Goal: Information Seeking & Learning: Stay updated

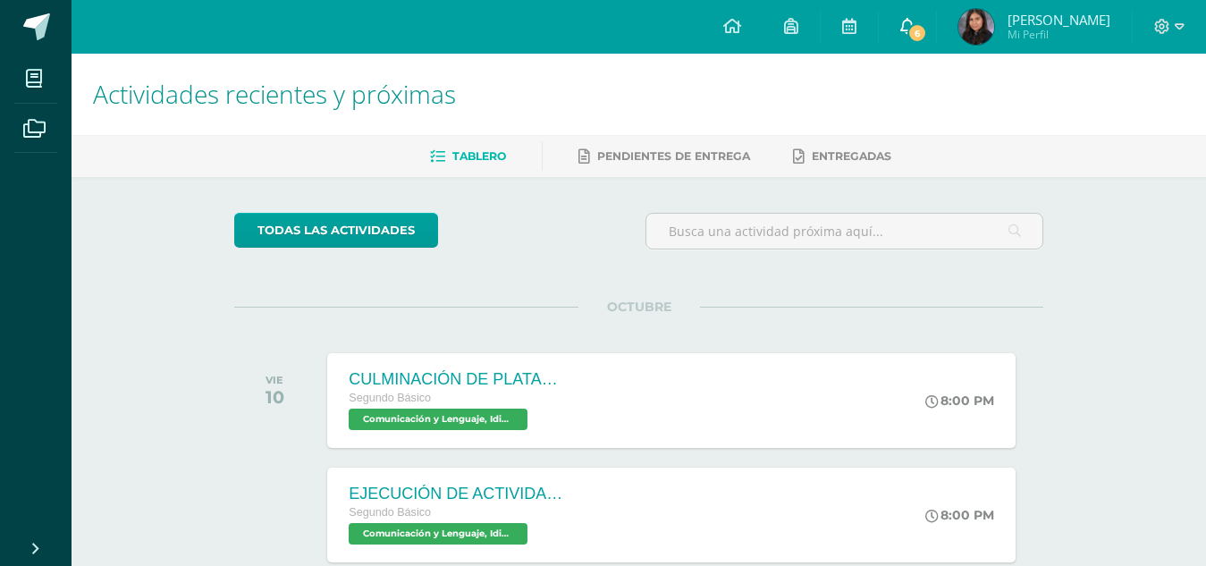
click at [911, 39] on link "6" at bounding box center [907, 27] width 57 height 54
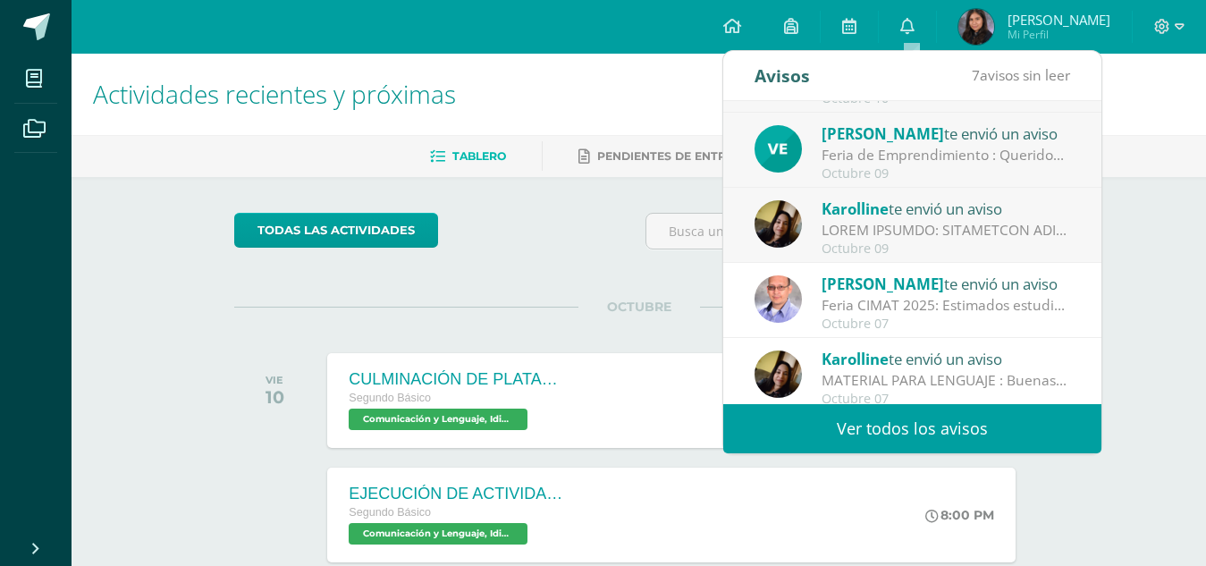
scroll to position [298, 0]
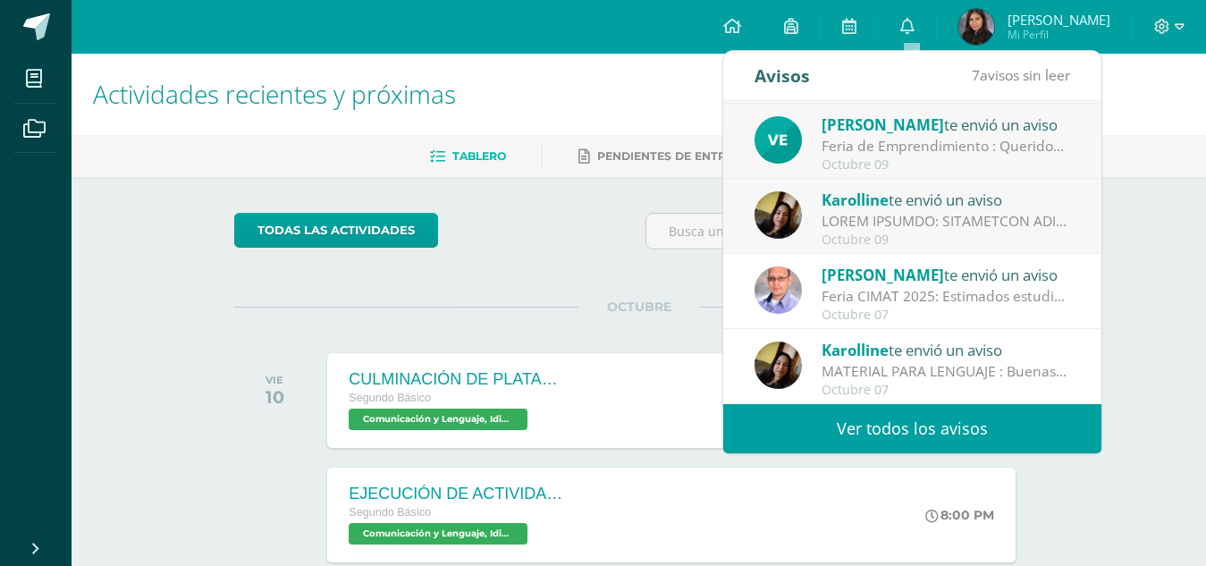
click at [916, 223] on div at bounding box center [945, 221] width 248 height 21
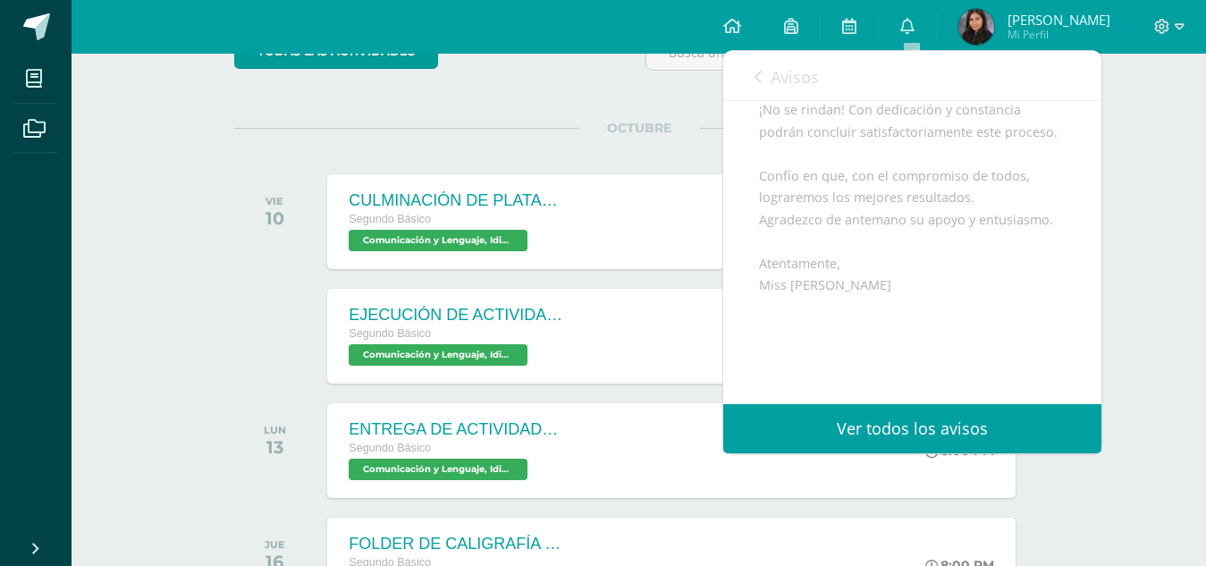
scroll to position [732, 0]
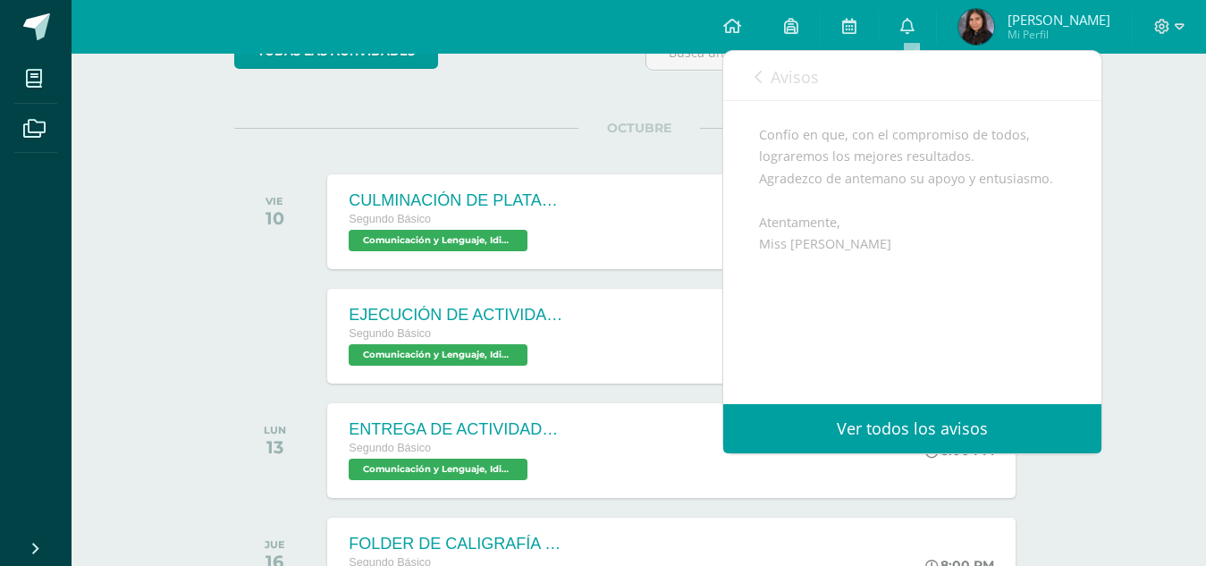
click at [788, 79] on span "Avisos" at bounding box center [794, 76] width 48 height 21
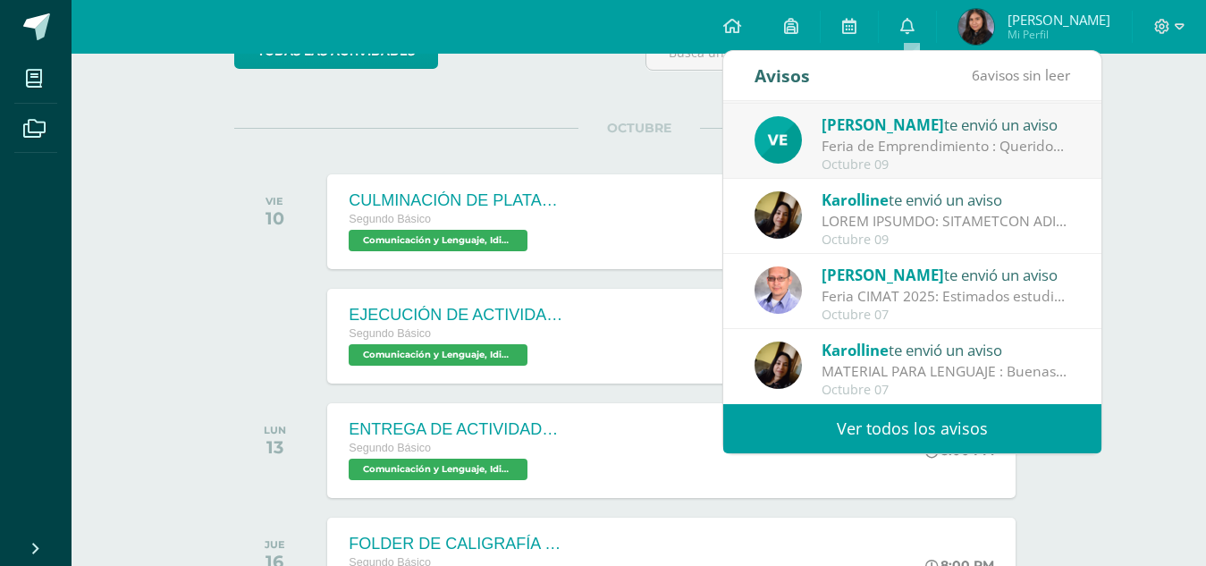
click at [865, 157] on div "Octubre 09" at bounding box center [945, 164] width 248 height 15
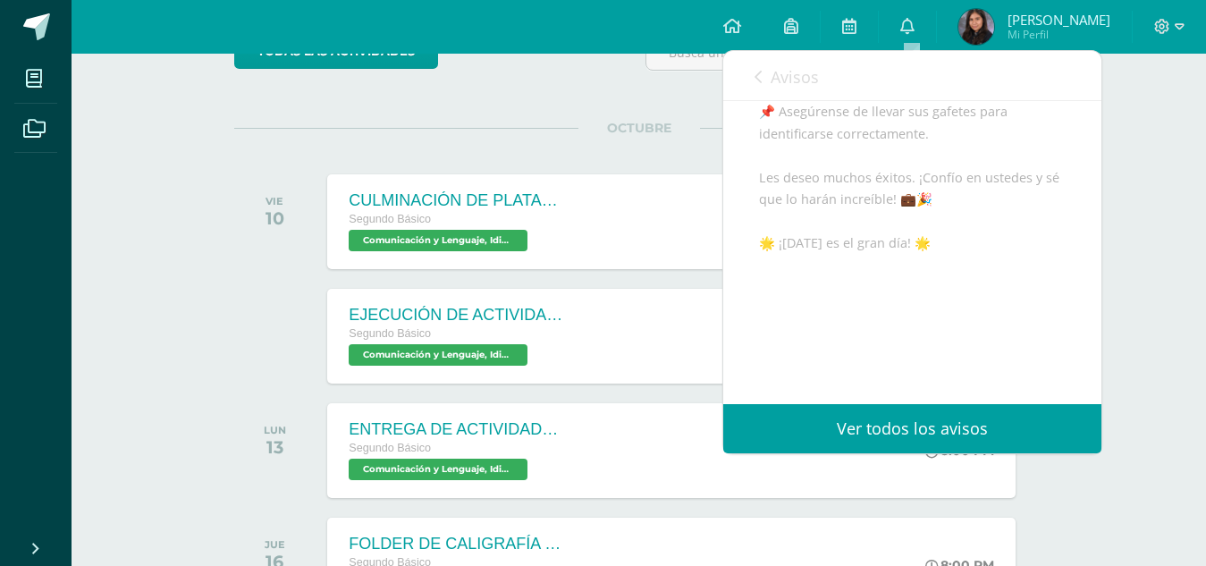
scroll to position [482, 0]
click at [806, 81] on span "Avisos" at bounding box center [794, 76] width 48 height 21
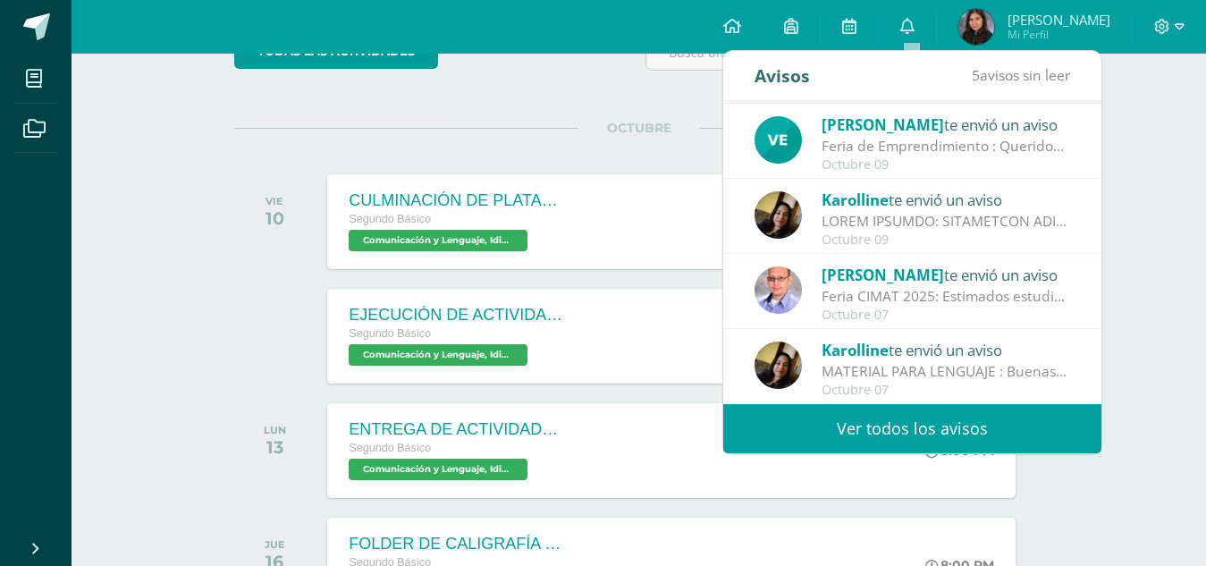
scroll to position [0, 0]
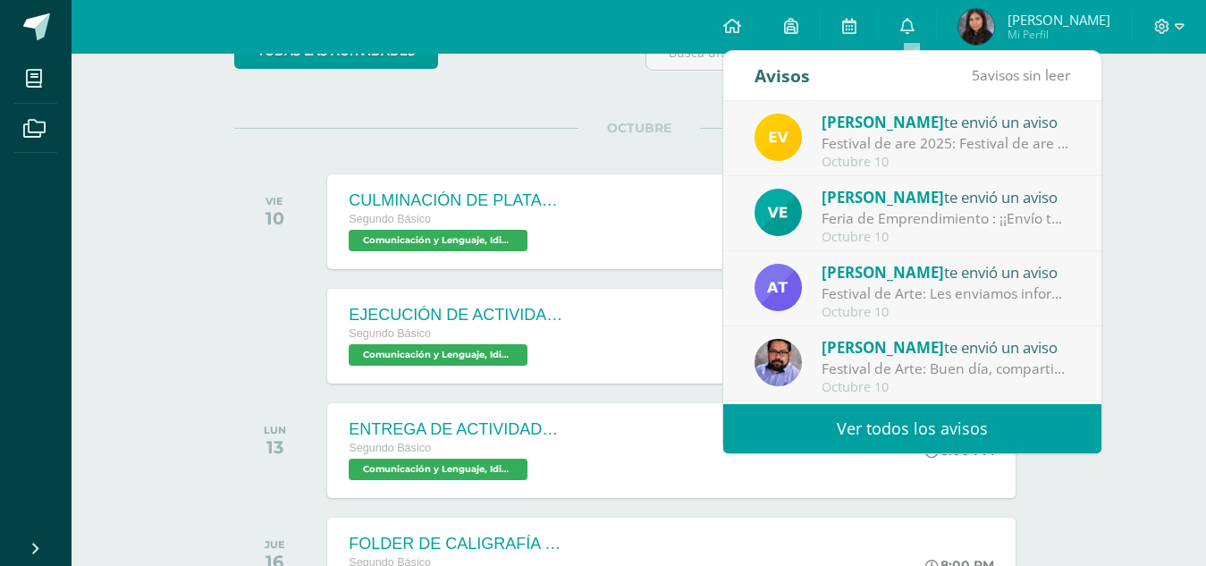
click at [880, 286] on div "Festival de Arte: Les enviamos información importante para el festival de Arte" at bounding box center [945, 293] width 248 height 21
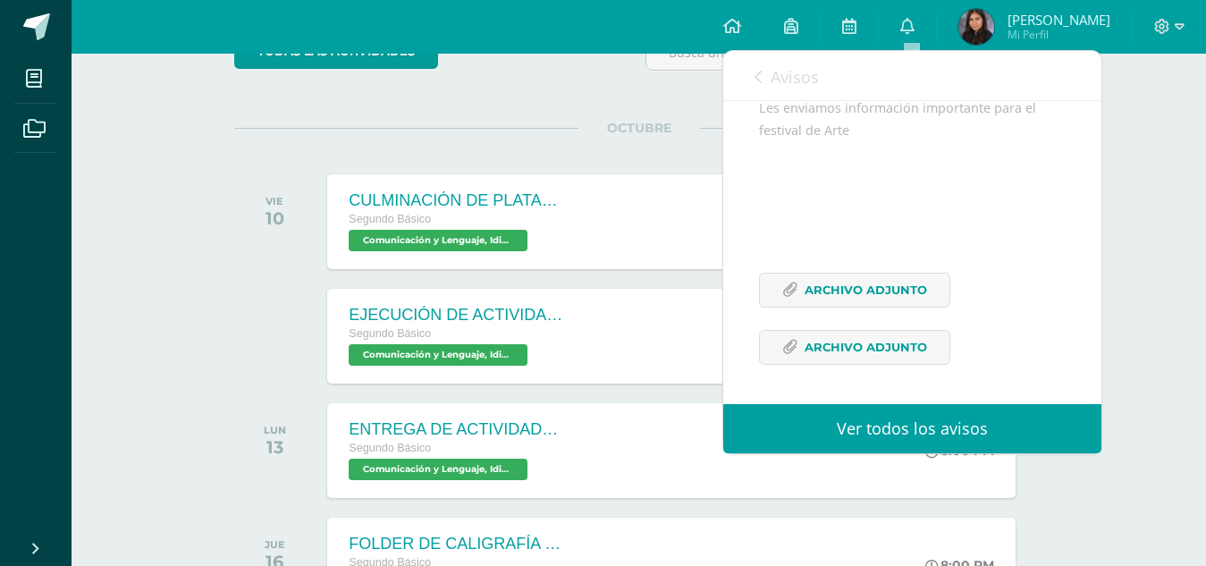
click at [811, 89] on link "Avisos" at bounding box center [786, 76] width 64 height 51
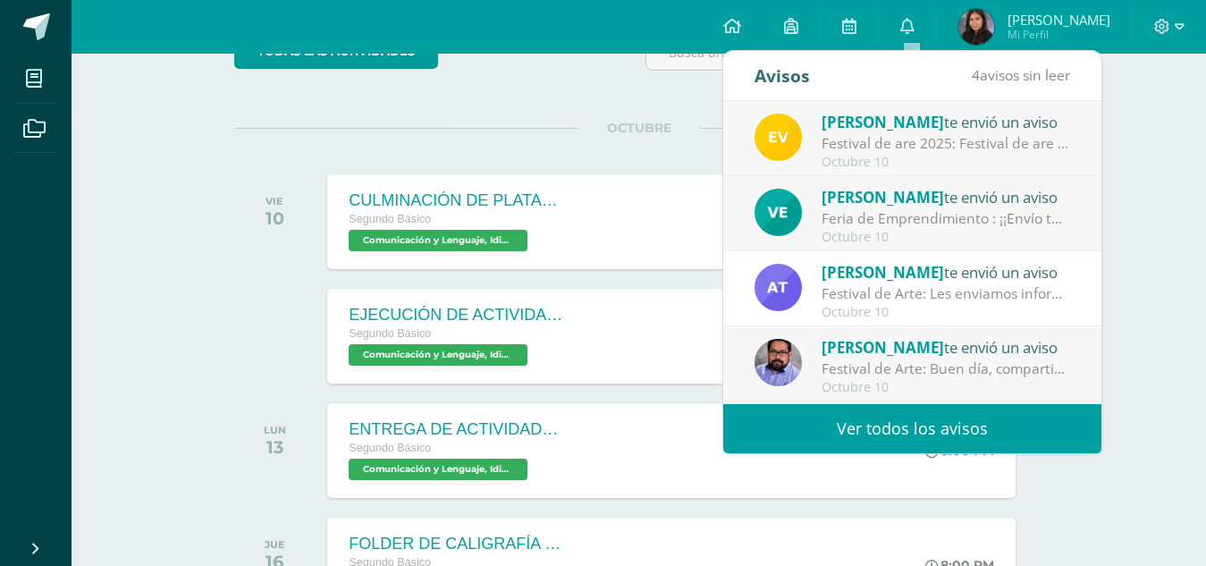
click at [875, 356] on span "[PERSON_NAME]" at bounding box center [882, 347] width 122 height 21
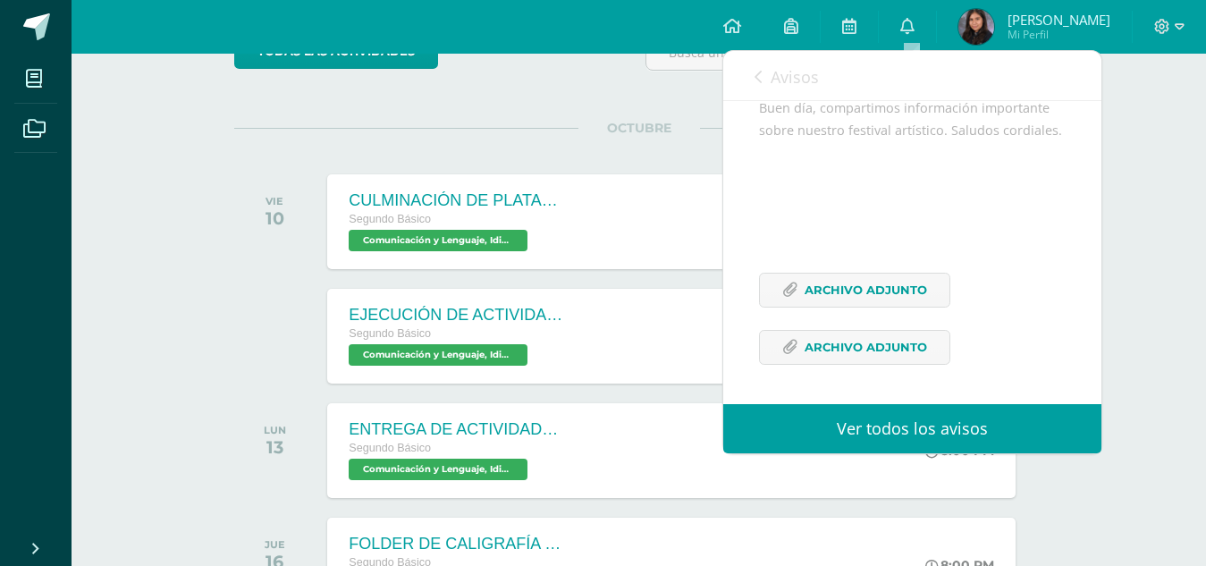
click at [811, 70] on span "Avisos" at bounding box center [794, 76] width 48 height 21
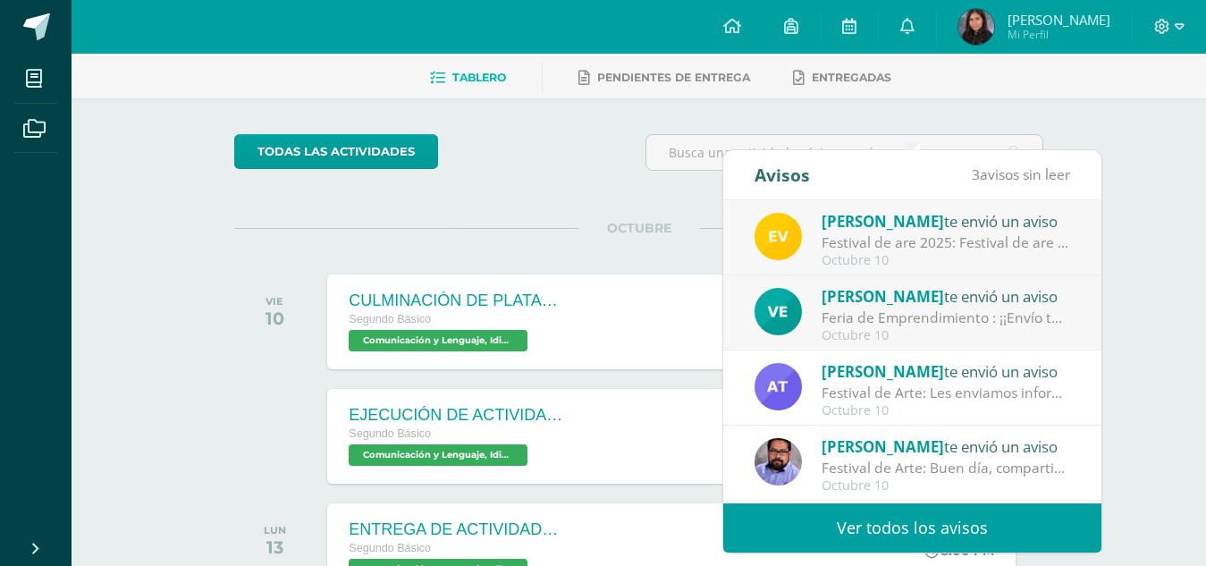
scroll to position [0, 0]
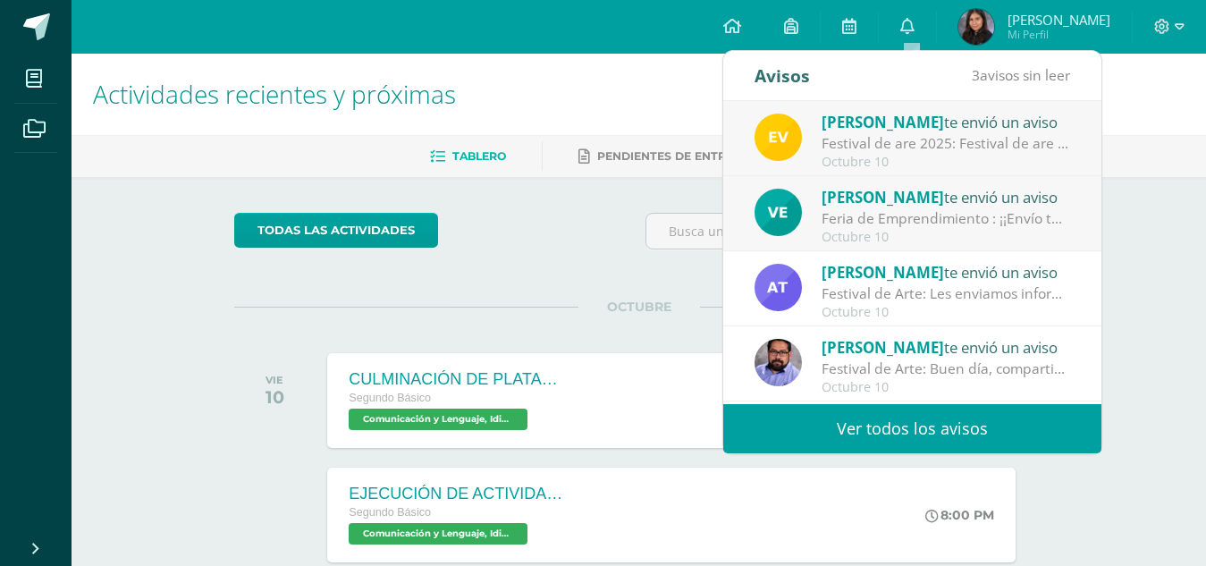
drag, startPoint x: 908, startPoint y: 236, endPoint x: 913, endPoint y: 251, distance: 15.8
click at [913, 251] on div "[PERSON_NAME] te envió un aviso Festival de are 2025: Festival de are 2025 [DAT…" at bounding box center [912, 252] width 378 height 303
click at [895, 206] on span "[PERSON_NAME]" at bounding box center [882, 197] width 122 height 21
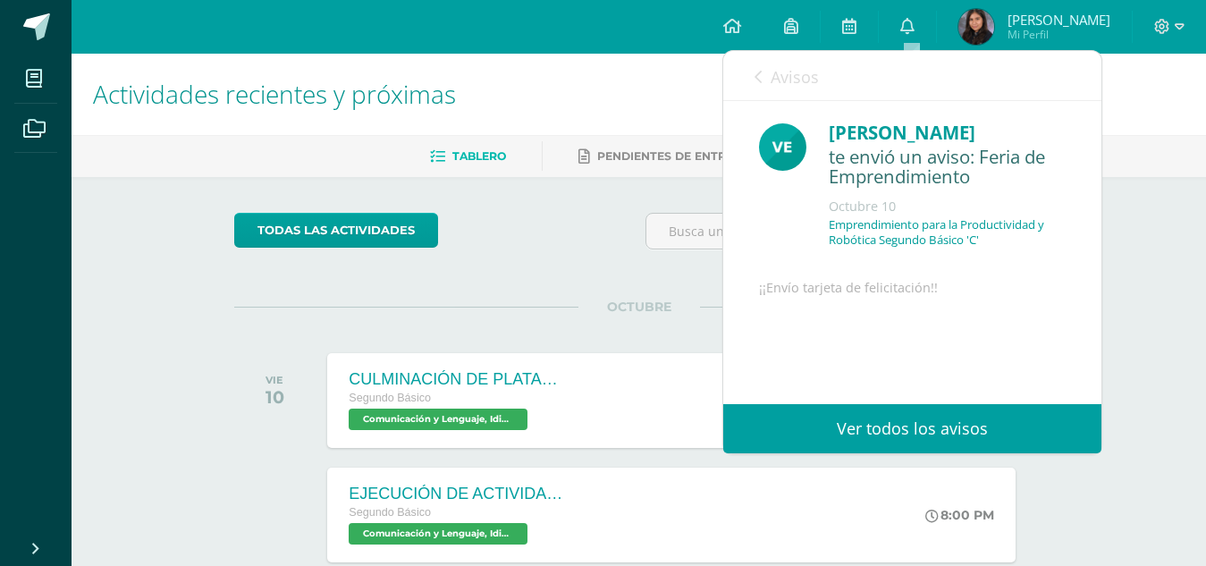
scroll to position [145, 0]
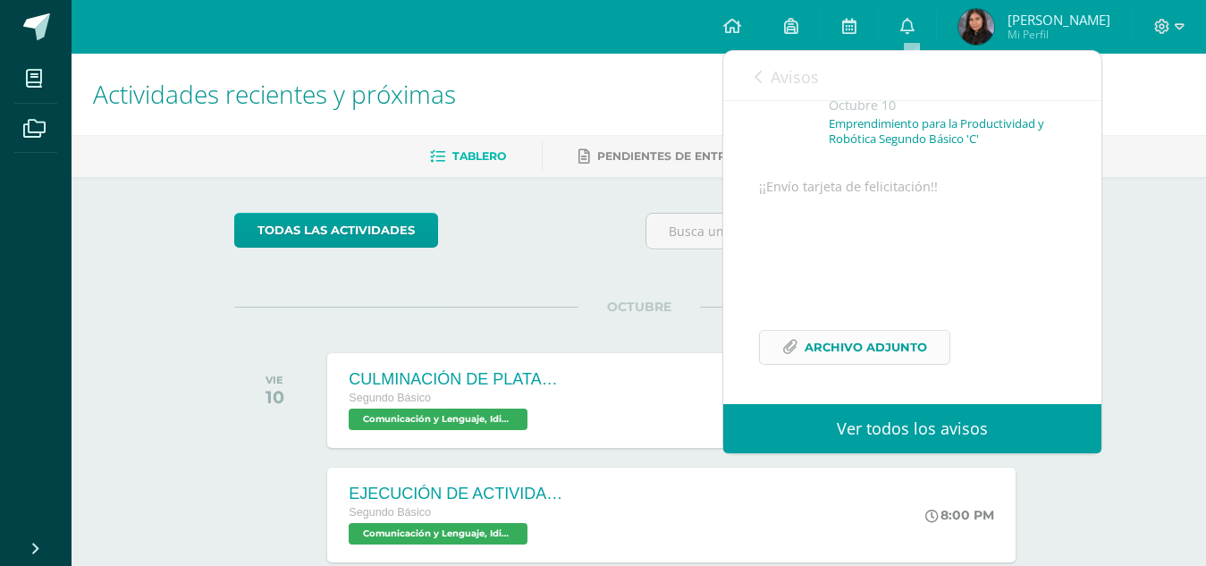
click at [857, 352] on span "Archivo Adjunto" at bounding box center [865, 347] width 122 height 33
click at [823, 88] on div "Avisos 2 avisos sin leer Avisos" at bounding box center [912, 76] width 378 height 50
click at [788, 77] on span "Avisos" at bounding box center [794, 76] width 48 height 21
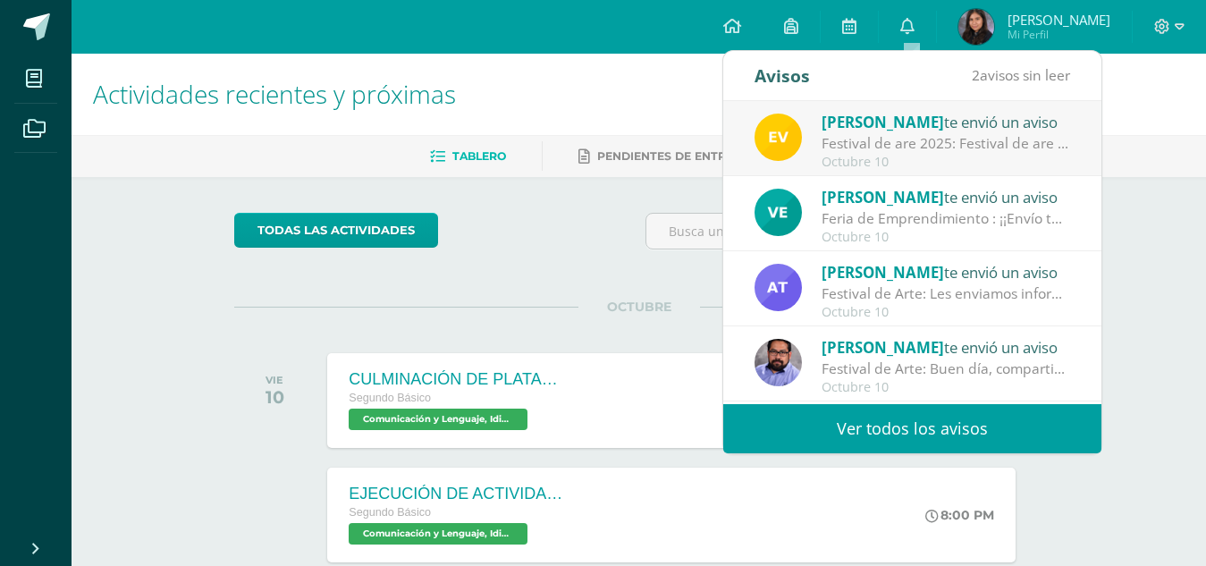
click at [809, 112] on div "[PERSON_NAME] te envió un aviso Festival de are 2025: Festival de are 2025 [DAT…" at bounding box center [911, 139] width 315 height 59
